Goal: Task Accomplishment & Management: Manage account settings

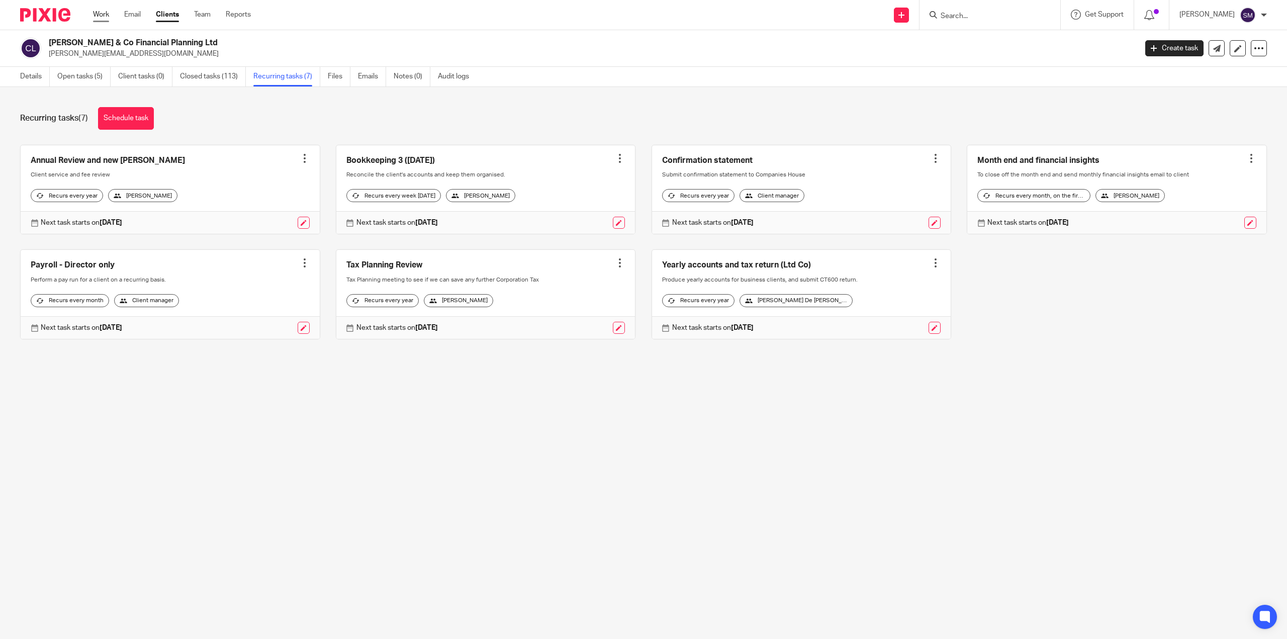
click at [106, 15] on link "Work" at bounding box center [101, 15] width 16 height 10
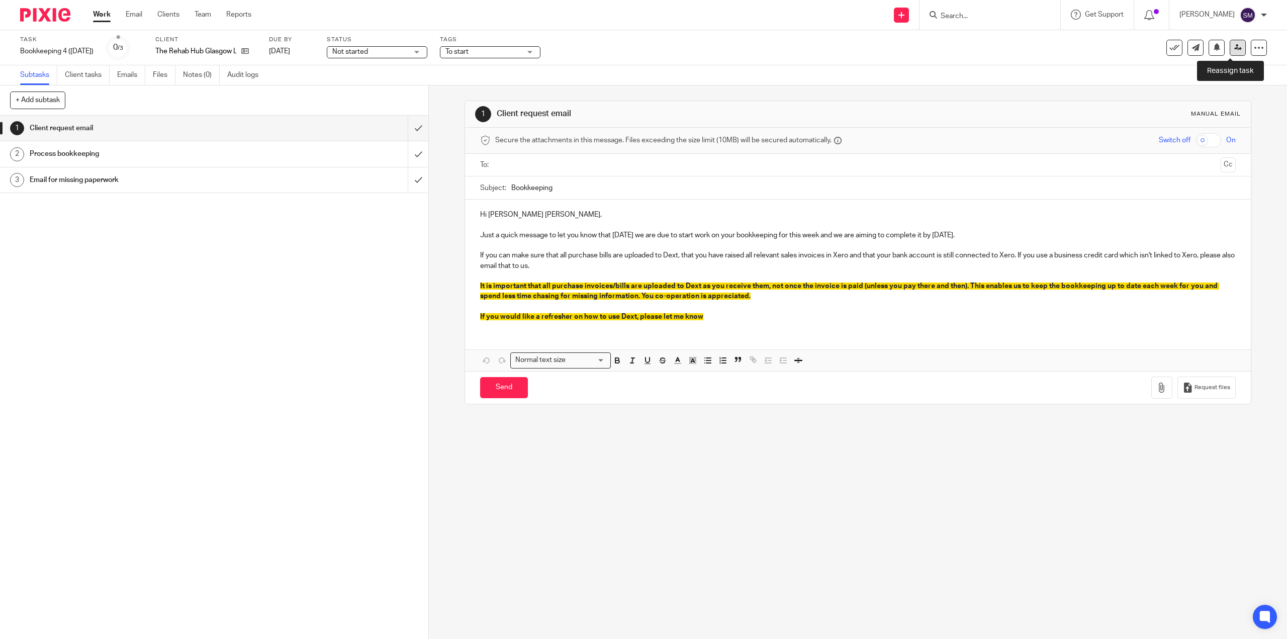
click at [1235, 46] on icon at bounding box center [1239, 48] width 8 height 8
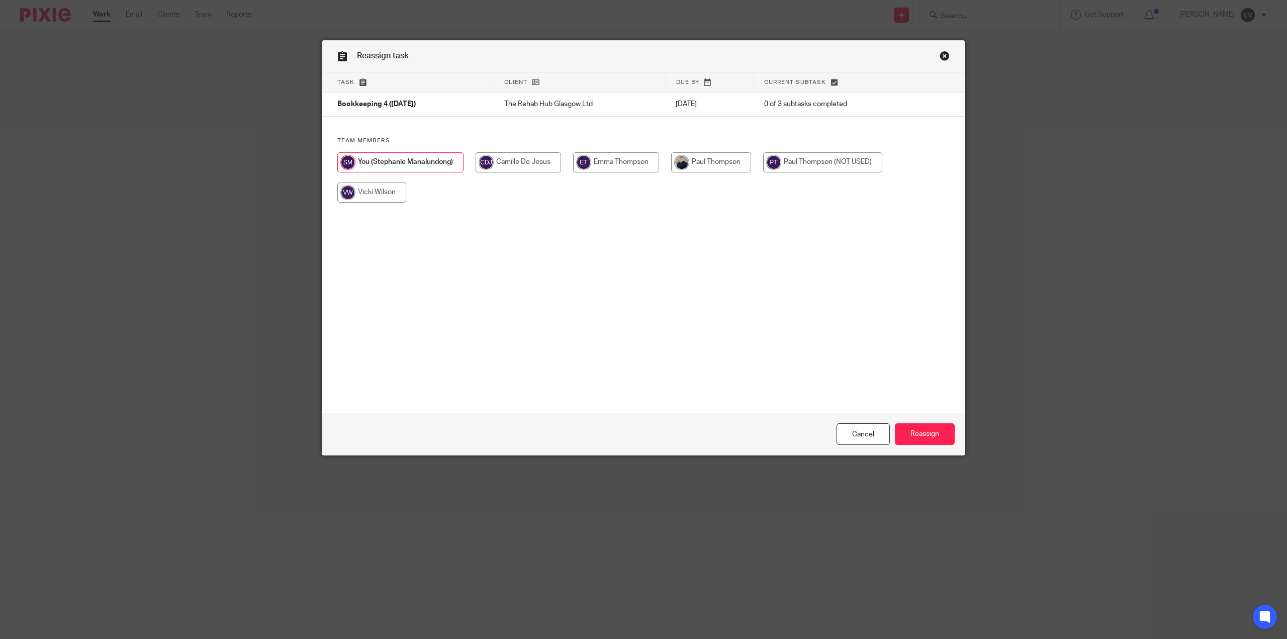
click at [706, 169] on input "radio" at bounding box center [711, 162] width 80 height 20
radio input "true"
click at [927, 441] on input "Reassign" at bounding box center [925, 434] width 60 height 22
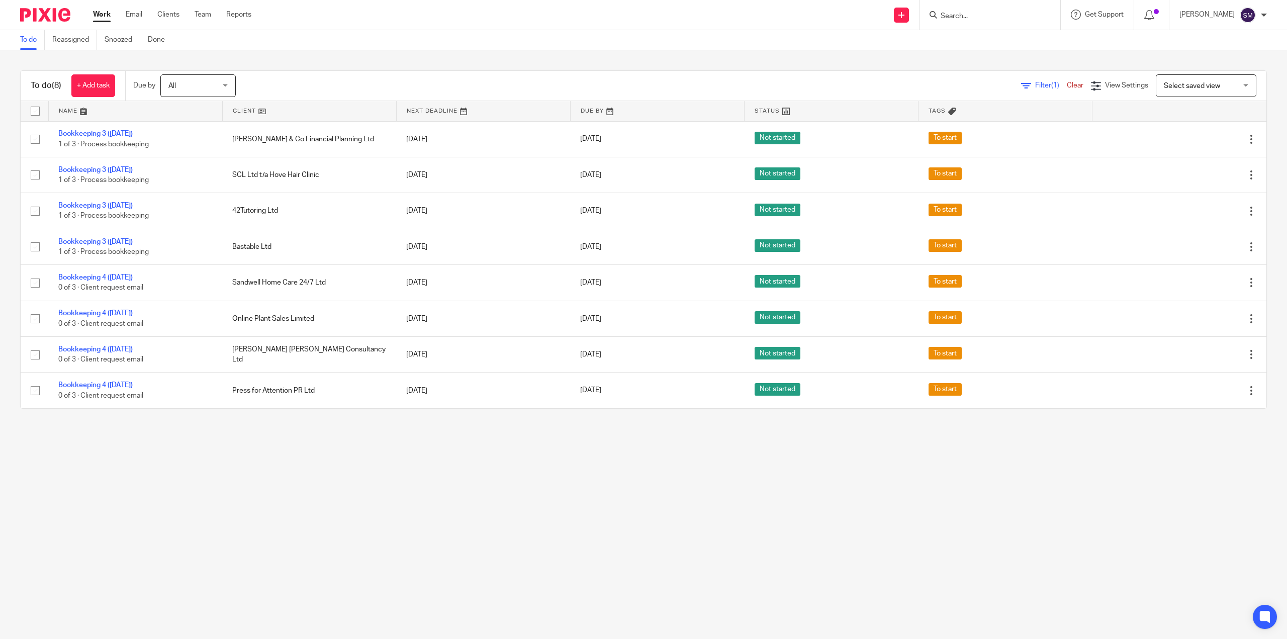
click at [668, 494] on main "To do Reassigned Snoozed Done To do (8) + Add task Due by All All [DATE] [DATE]…" at bounding box center [643, 319] width 1287 height 639
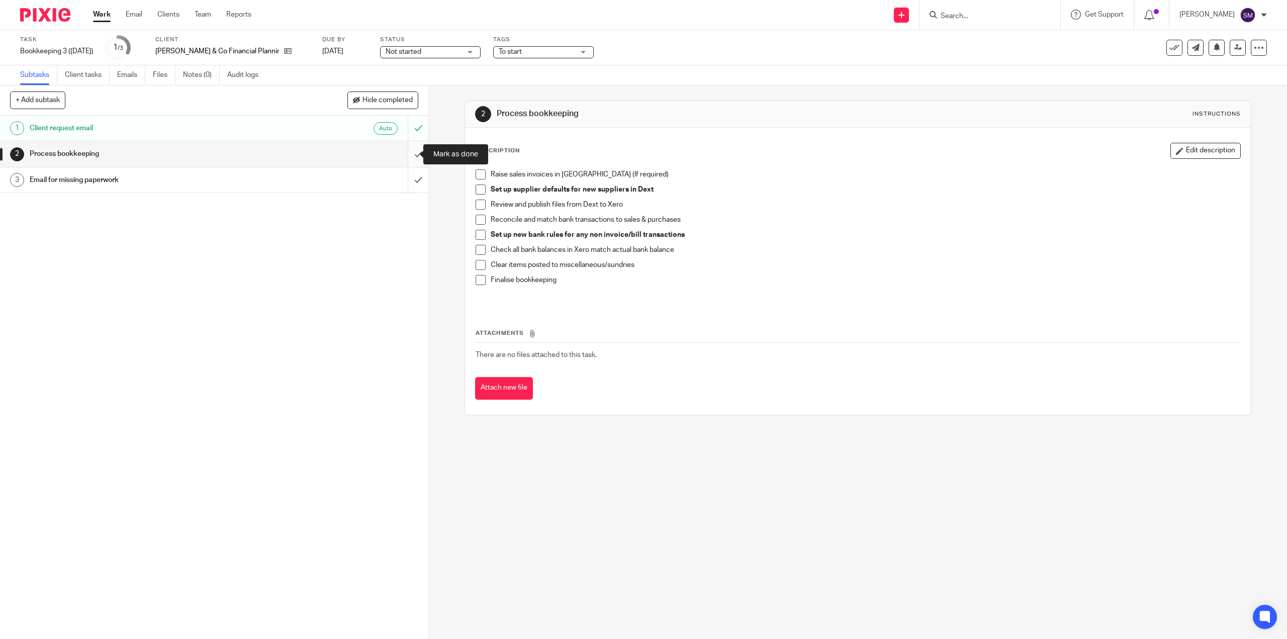
click at [411, 154] on input "submit" at bounding box center [214, 153] width 428 height 25
click at [409, 149] on input "submit" at bounding box center [214, 153] width 428 height 25
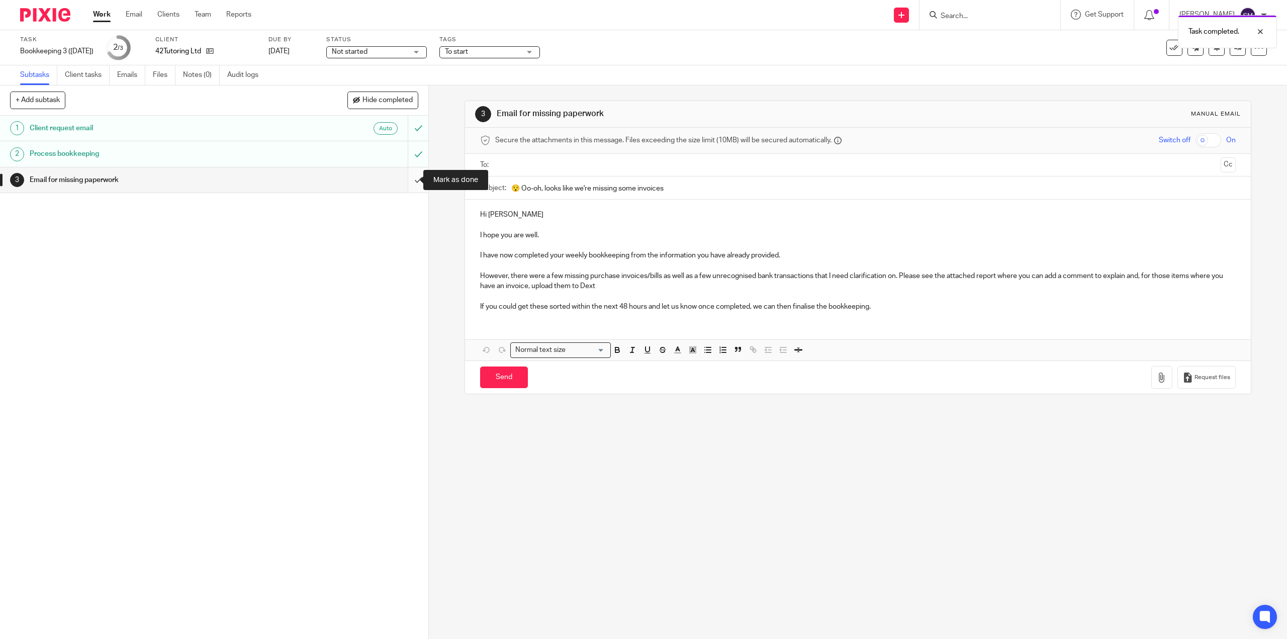
click at [408, 179] on input "submit" at bounding box center [214, 179] width 428 height 25
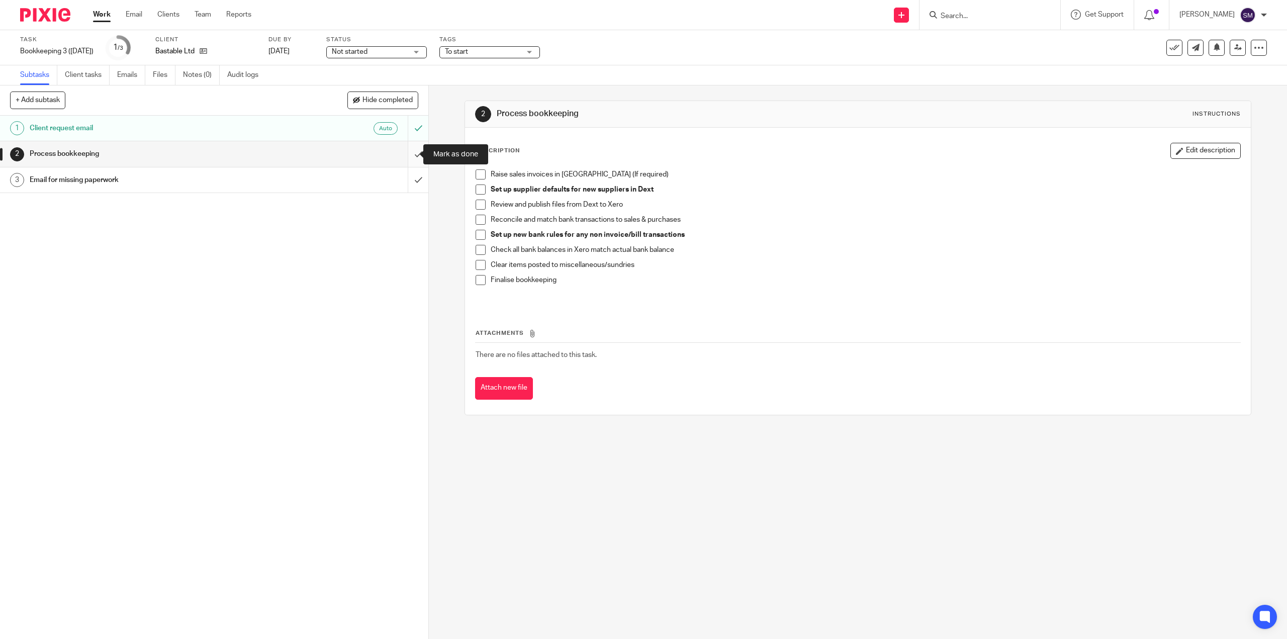
click at [405, 157] on input "submit" at bounding box center [214, 153] width 428 height 25
click at [409, 153] on input "submit" at bounding box center [214, 153] width 428 height 25
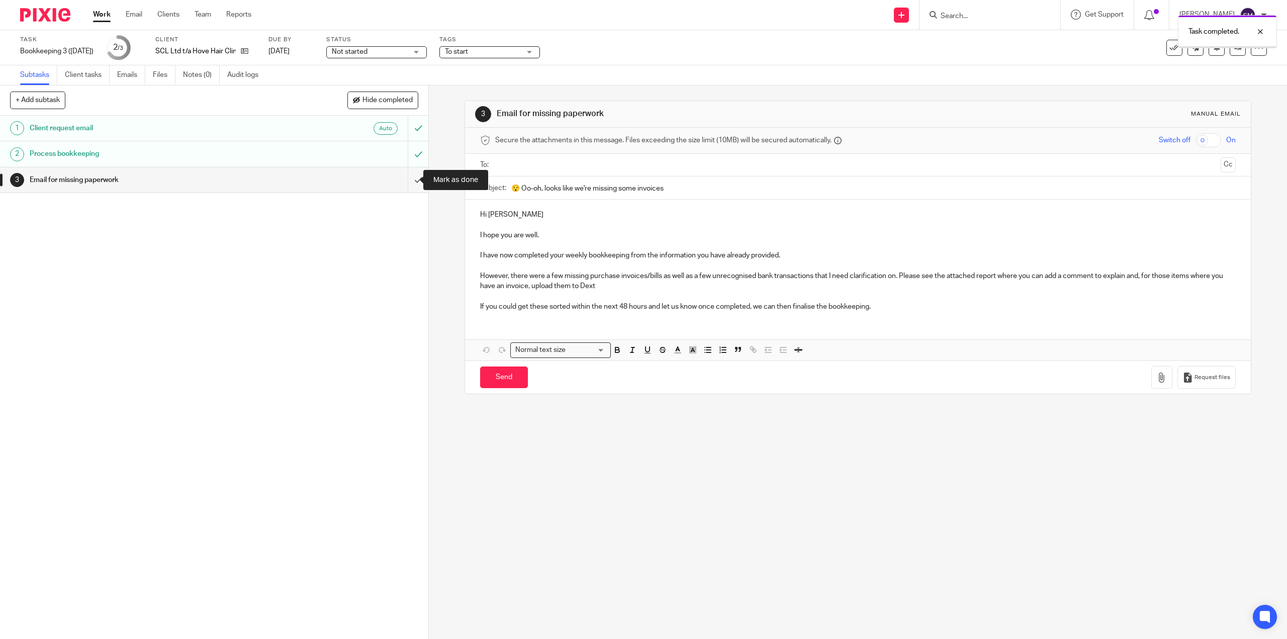
click at [407, 183] on input "submit" at bounding box center [214, 179] width 428 height 25
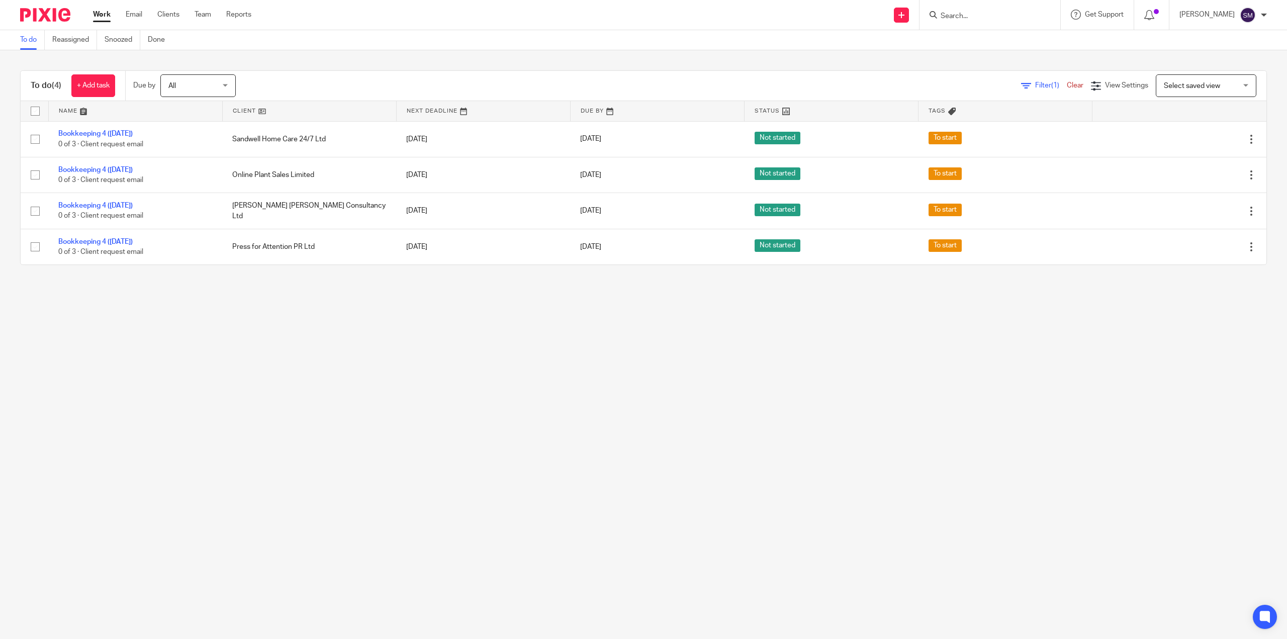
click at [438, 315] on main "To do Reassigned Snoozed Done To do (4) + Add task Due by All All [DATE] [DATE]…" at bounding box center [643, 319] width 1287 height 639
